Goal: Contribute content

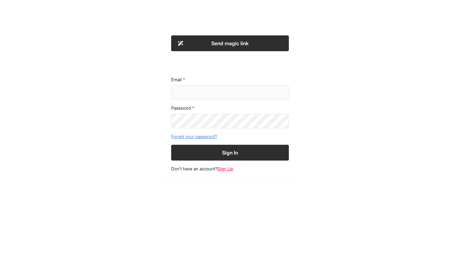
type input "**********"
click at [234, 150] on button "Sign In" at bounding box center [230, 153] width 118 height 16
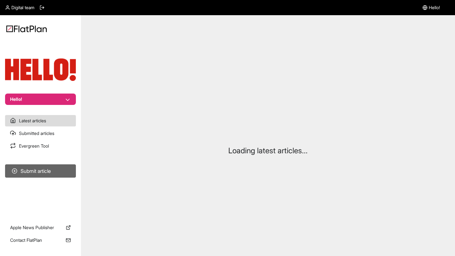
click at [45, 175] on button "Submit article" at bounding box center [40, 170] width 71 height 13
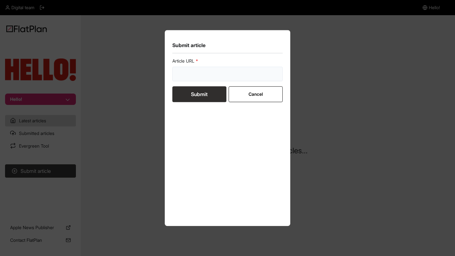
click at [240, 77] on input "url" at bounding box center [227, 74] width 111 height 15
paste input "[URL][DOMAIN_NAME]"
type input "[URL][DOMAIN_NAME]"
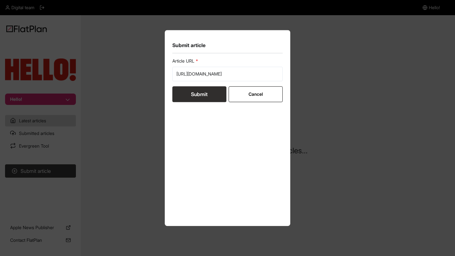
click at [195, 94] on button "Submit" at bounding box center [199, 94] width 54 height 16
